Goal: Browse casually

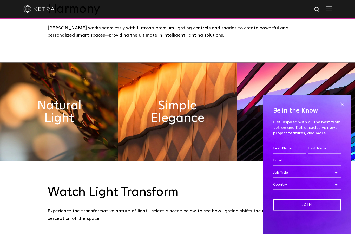
scroll to position [271, 0]
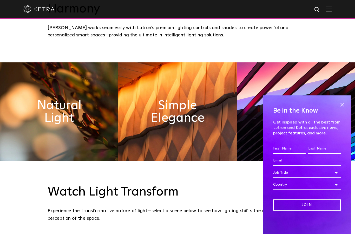
click at [339, 108] on span at bounding box center [342, 105] width 8 height 8
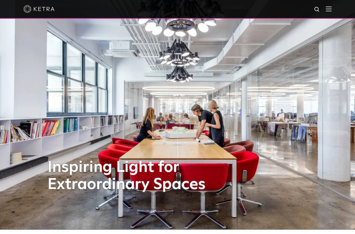
scroll to position [0, 0]
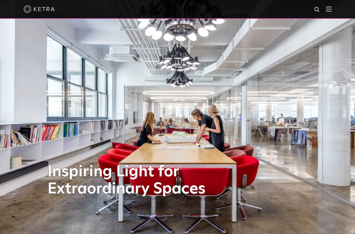
click at [325, 8] on div at bounding box center [177, 9] width 309 height 18
click at [327, 10] on img at bounding box center [329, 9] width 6 height 5
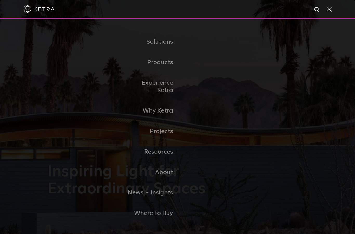
click at [0, 0] on link "Home" at bounding box center [0, 0] width 0 height 0
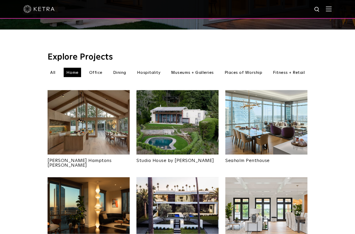
scroll to position [149, 0]
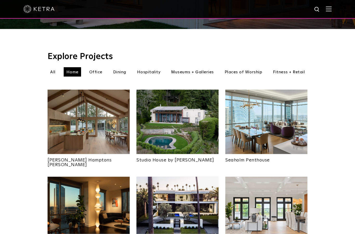
click at [103, 196] on img at bounding box center [89, 209] width 82 height 65
click at [101, 181] on img at bounding box center [89, 209] width 82 height 65
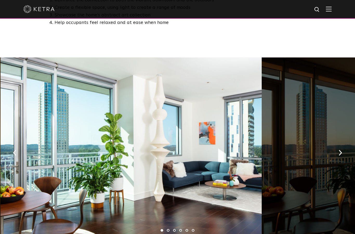
scroll to position [321, 0]
click at [337, 146] on button "button" at bounding box center [340, 153] width 11 height 18
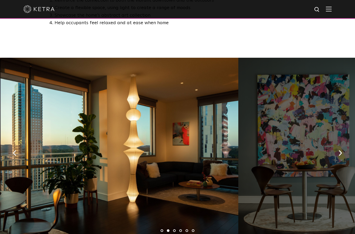
click at [338, 146] on button "button" at bounding box center [340, 153] width 11 height 18
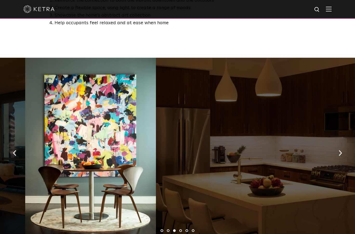
click at [337, 148] on button "button" at bounding box center [340, 153] width 11 height 18
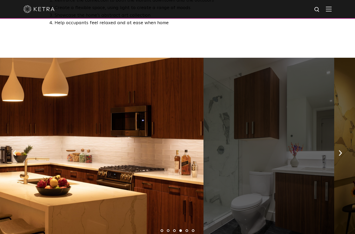
click at [335, 147] on button "button" at bounding box center [340, 153] width 11 height 18
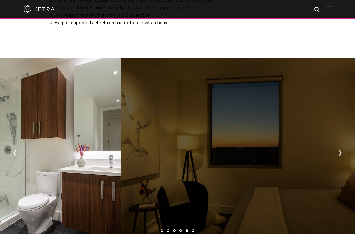
click at [336, 146] on button "button" at bounding box center [340, 153] width 11 height 18
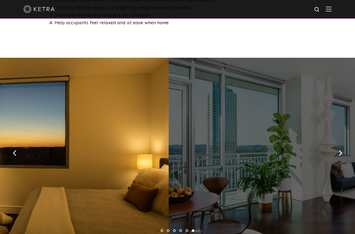
click at [337, 148] on button "button" at bounding box center [340, 153] width 11 height 18
